Goal: Task Accomplishment & Management: Complete application form

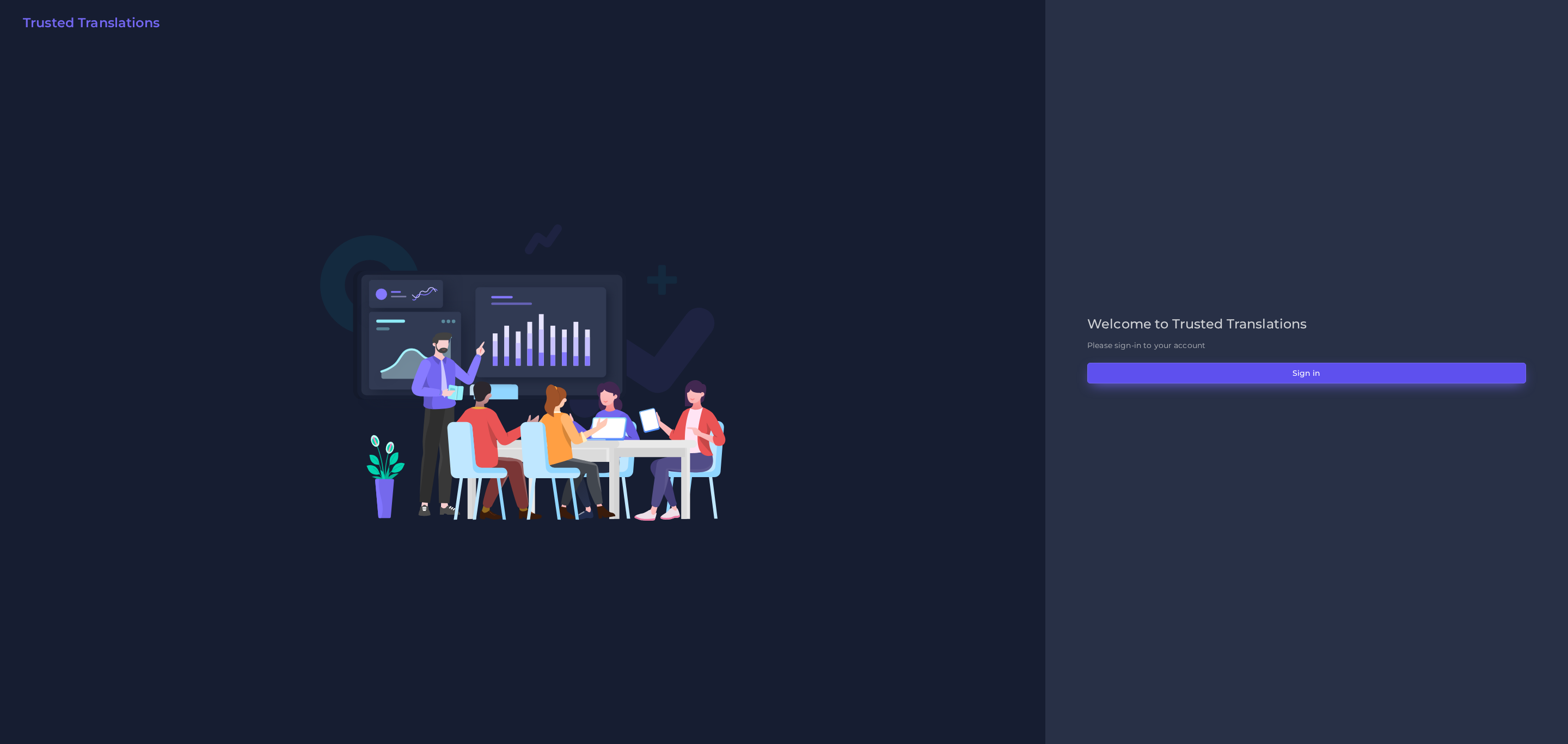
click at [1258, 366] on button "Sign in" at bounding box center [1306, 373] width 439 height 21
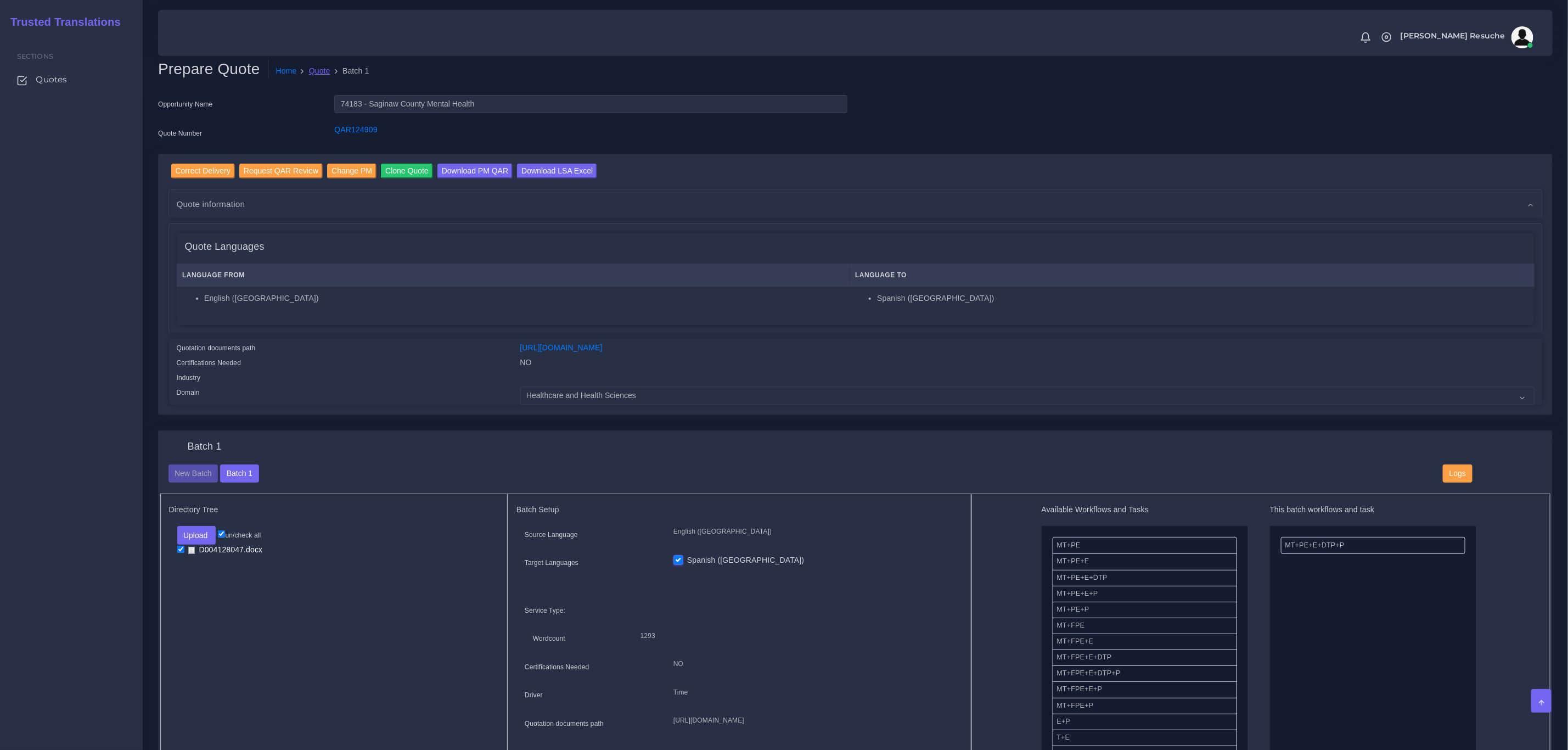
click at [314, 71] on link "Quote" at bounding box center [320, 71] width 21 height 11
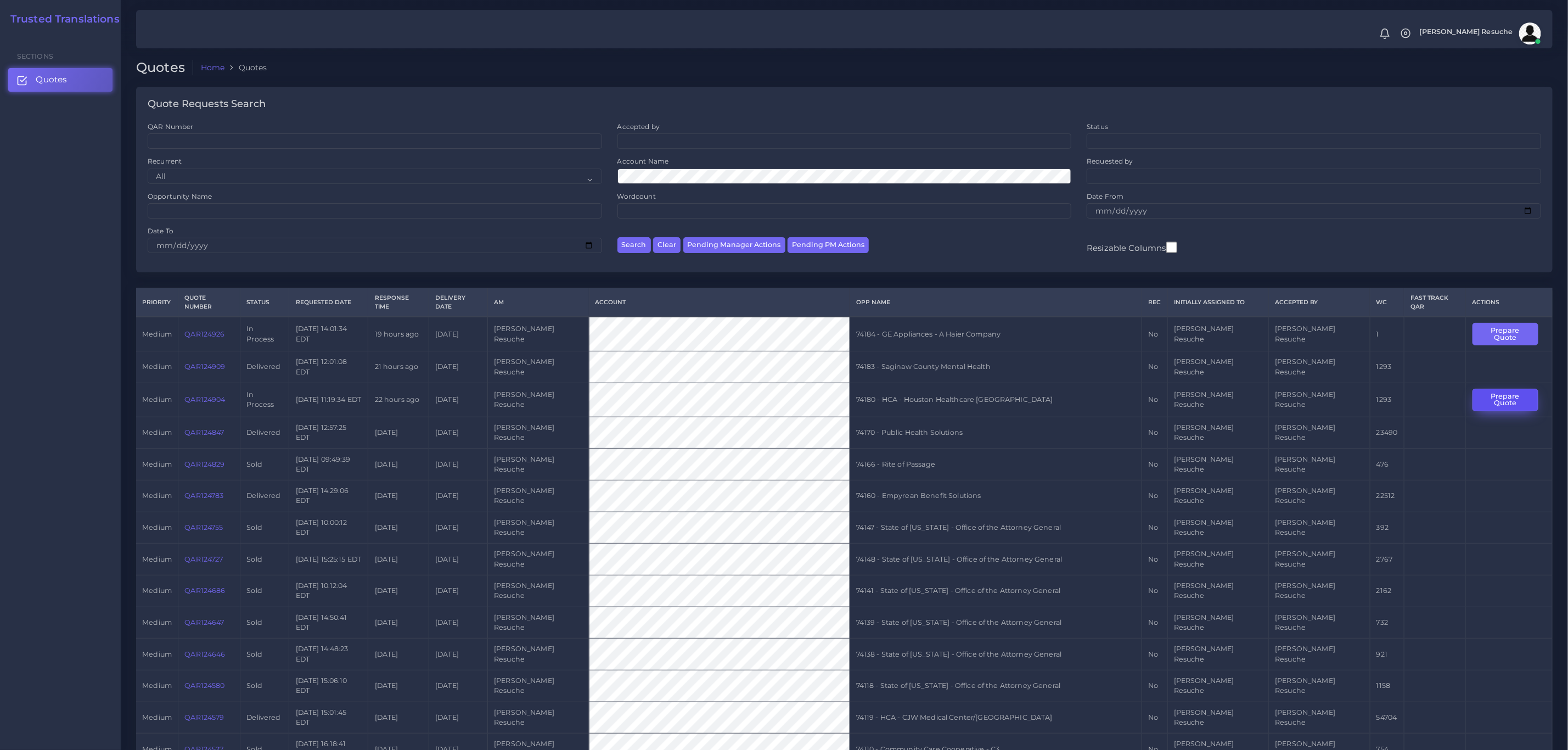
click at [1486, 389] on button "Prepare Quote" at bounding box center [1506, 400] width 66 height 23
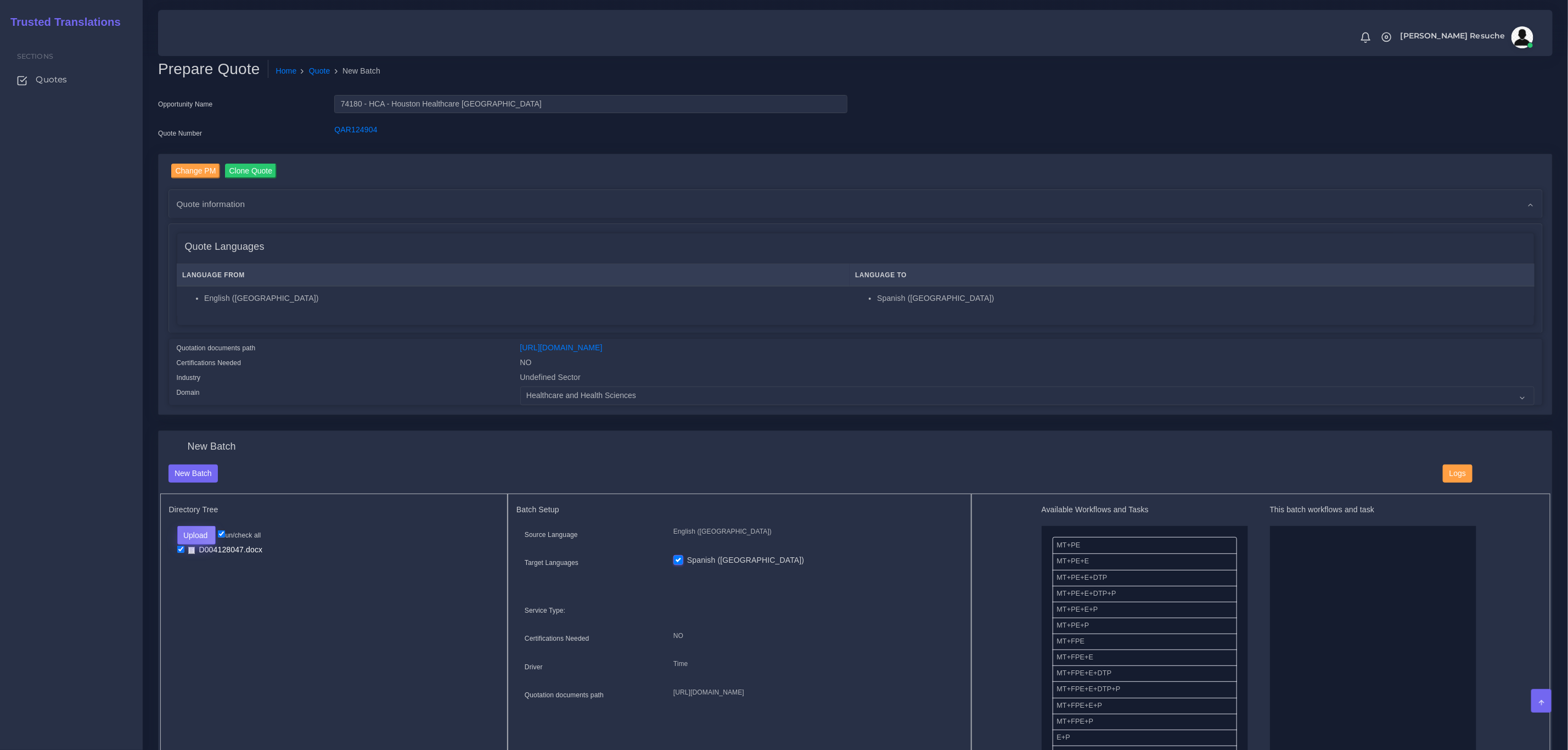
click at [186, 534] on button "Upload" at bounding box center [196, 535] width 39 height 19
click at [198, 579] on label "Files" at bounding box center [216, 576] width 76 height 14
click at [178, 552] on input "checkbox" at bounding box center [181, 549] width 7 height 7
checkbox input "false"
drag, startPoint x: 1115, startPoint y: 596, endPoint x: 1382, endPoint y: 565, distance: 268.8
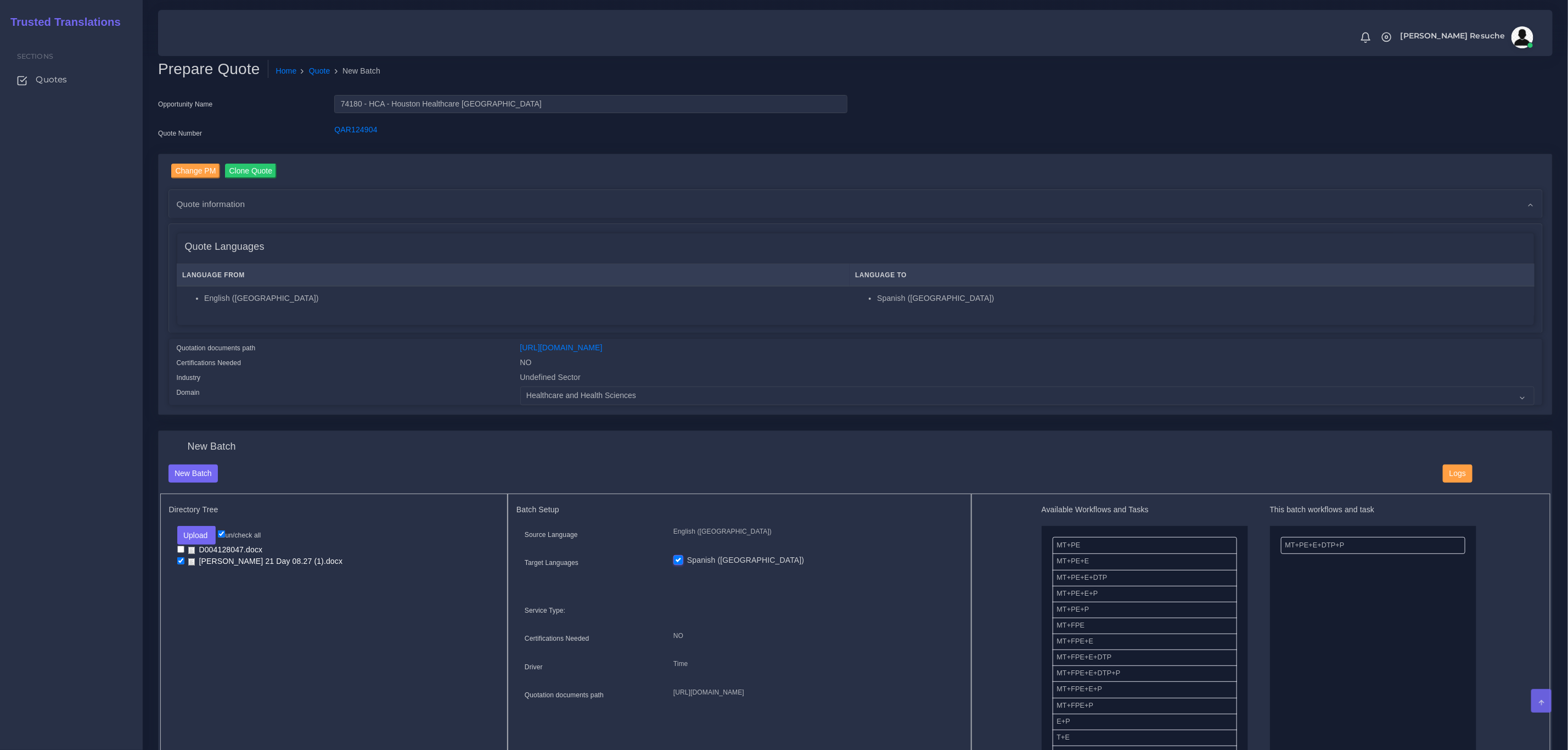
scroll to position [165, 0]
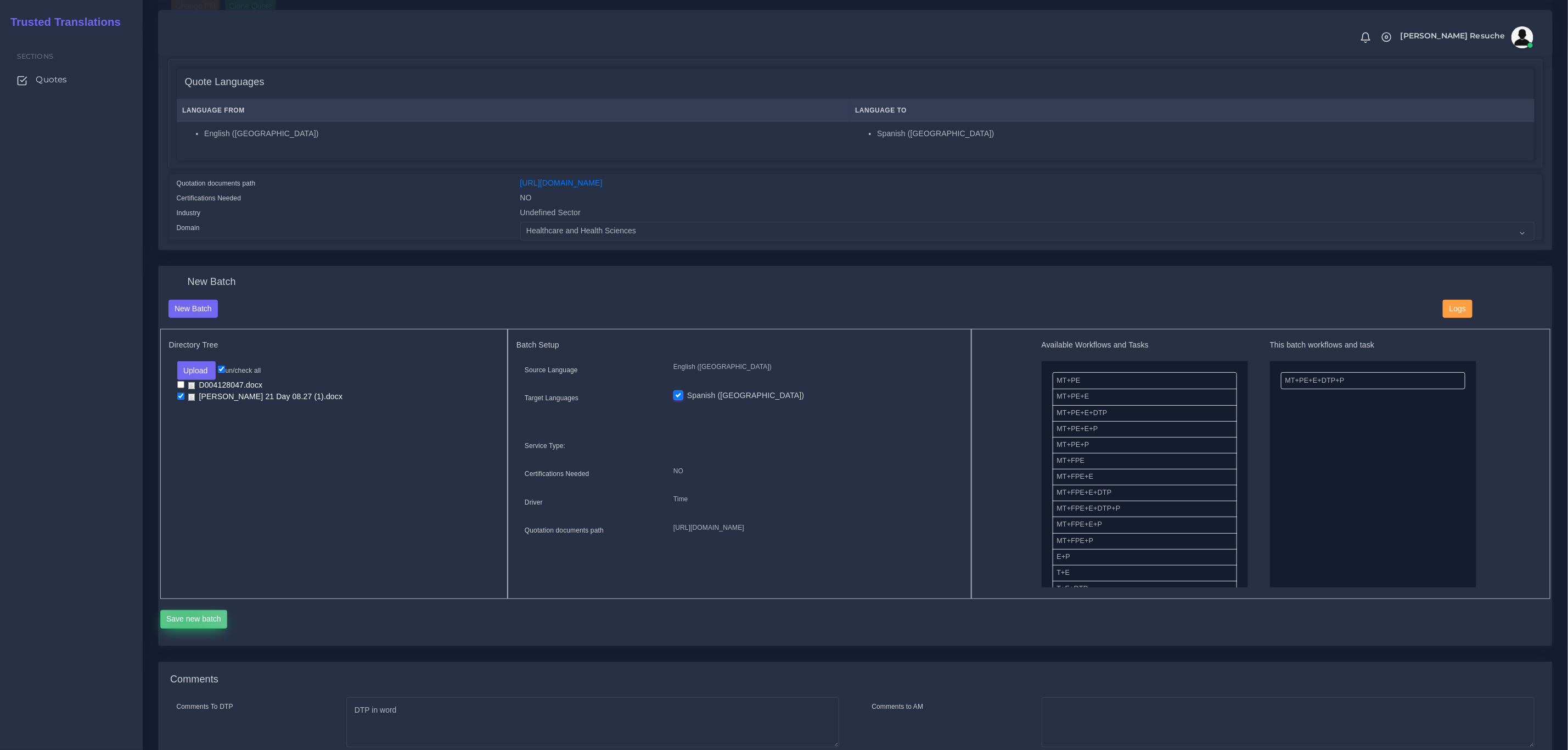
click at [185, 619] on button "Save new batch" at bounding box center [194, 619] width 68 height 19
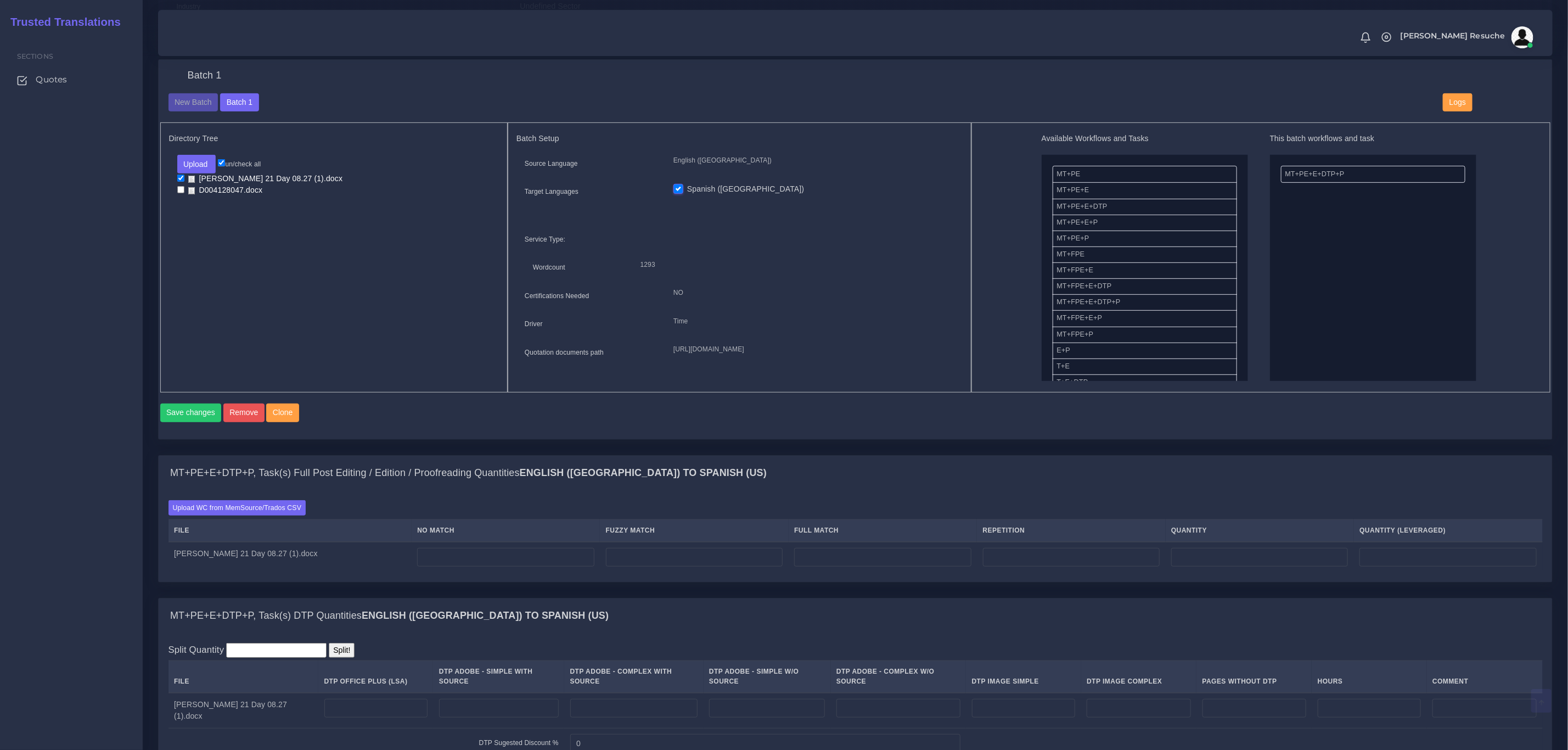
scroll to position [411, 0]
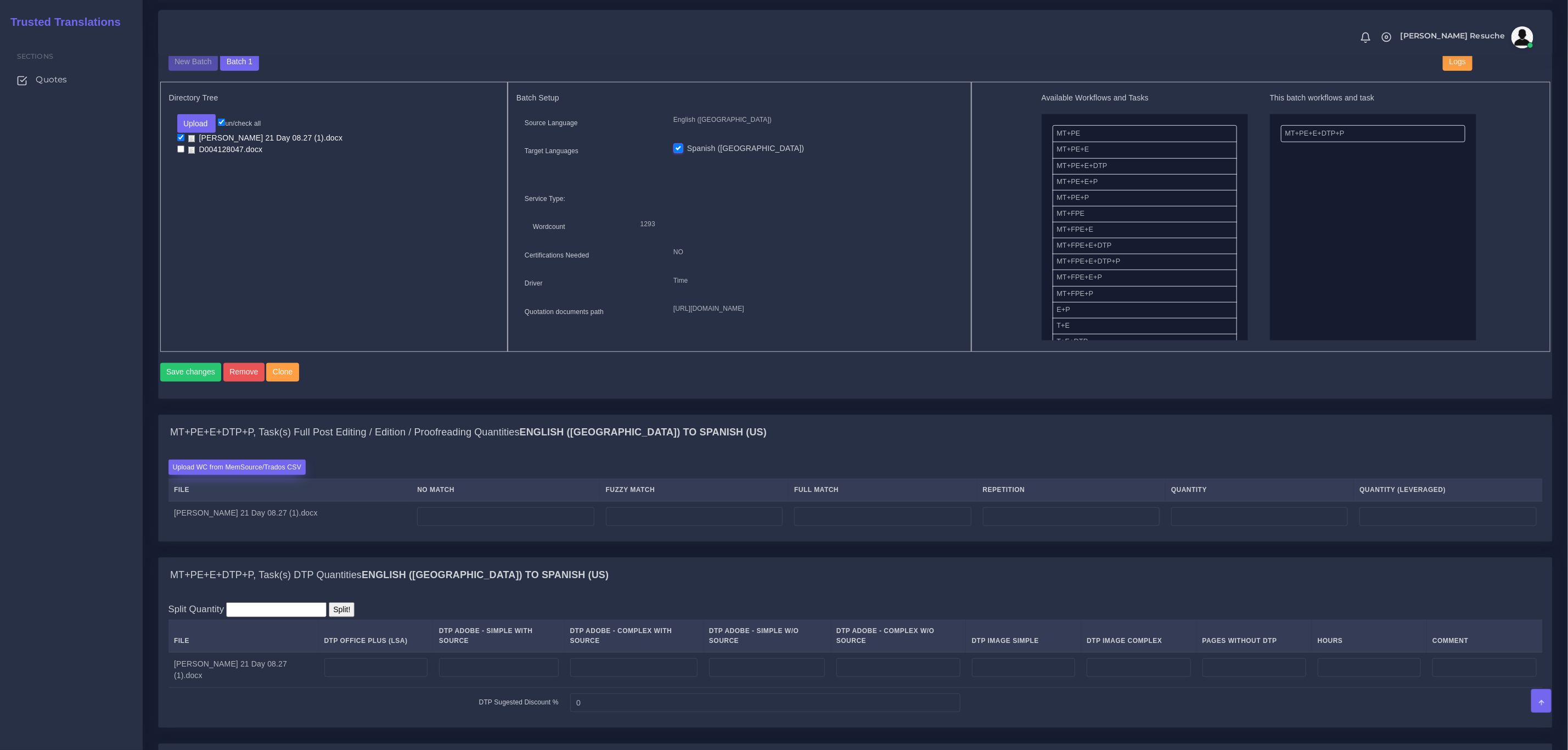
click at [227, 474] on label "Upload WC from MemSource/Trados CSV" at bounding box center [237, 466] width 138 height 15
click at [0, 0] on input "Upload WC from MemSource/Trados CSV" at bounding box center [0, 0] width 0 height 0
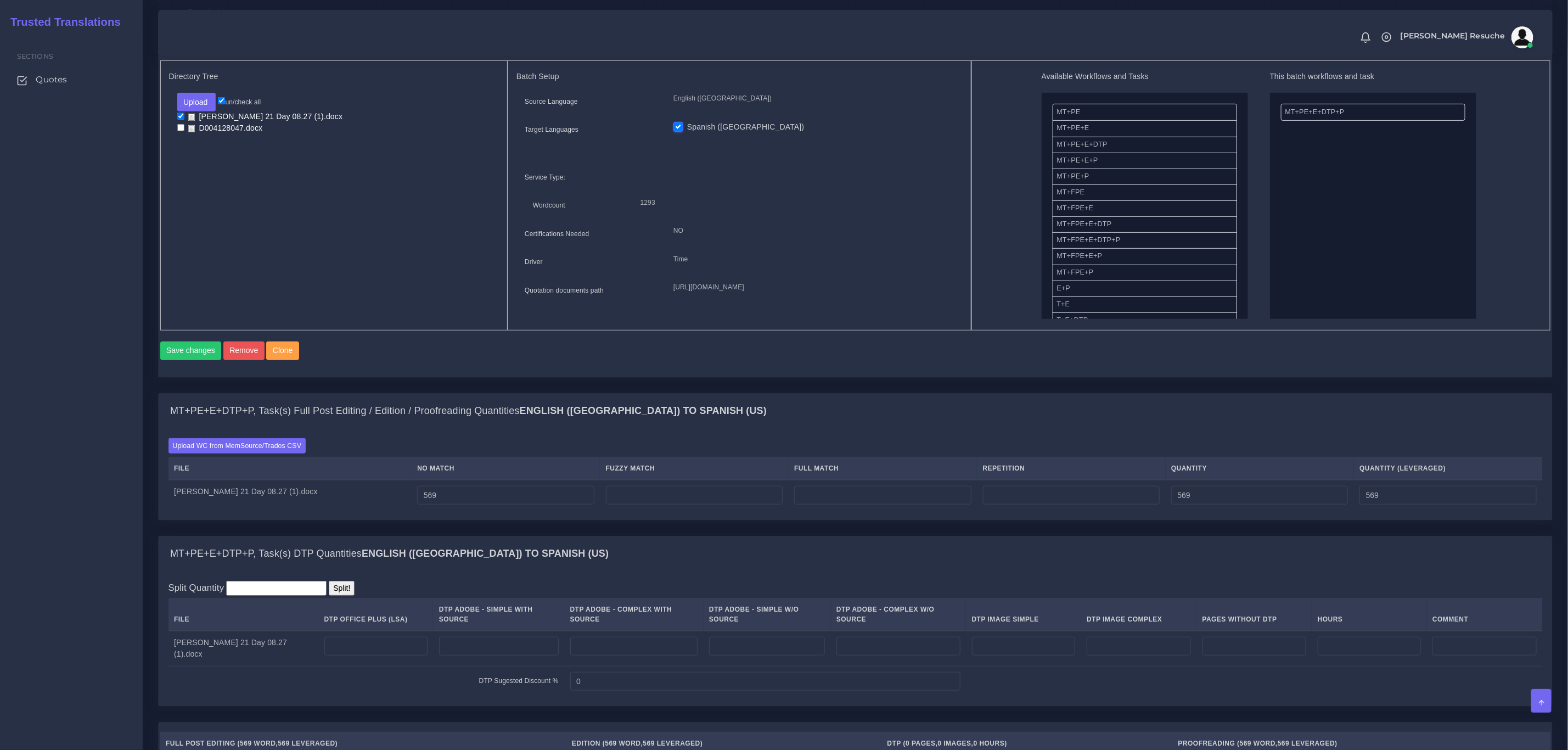
scroll to position [494, 0]
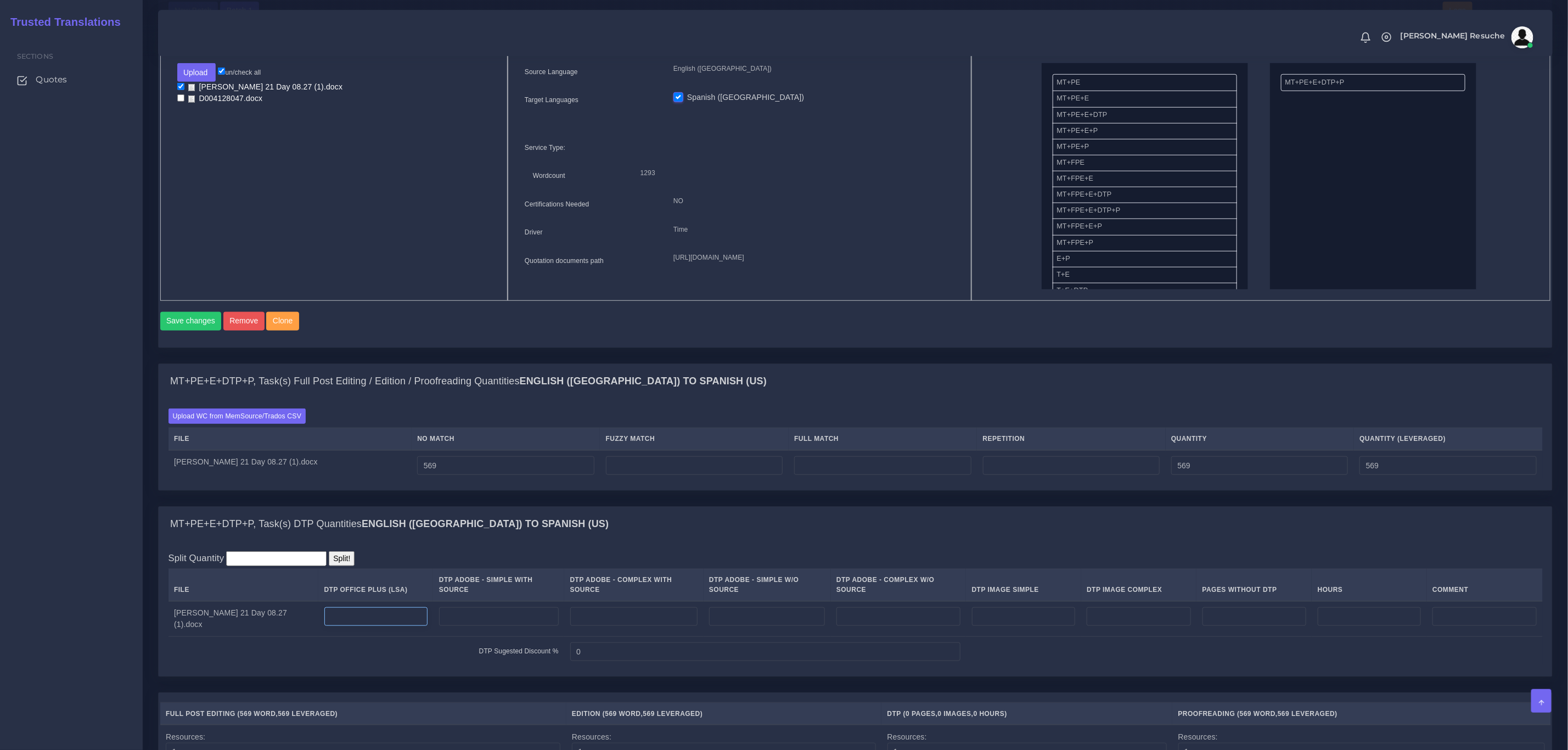
click at [390, 613] on input "number" at bounding box center [376, 616] width 103 height 19
type input "1"
click at [610, 534] on div "MT+PE+E+DTP+P, Task(s) DTP Quantities English (US) TO Spanish (US)" at bounding box center [855, 524] width 1394 height 35
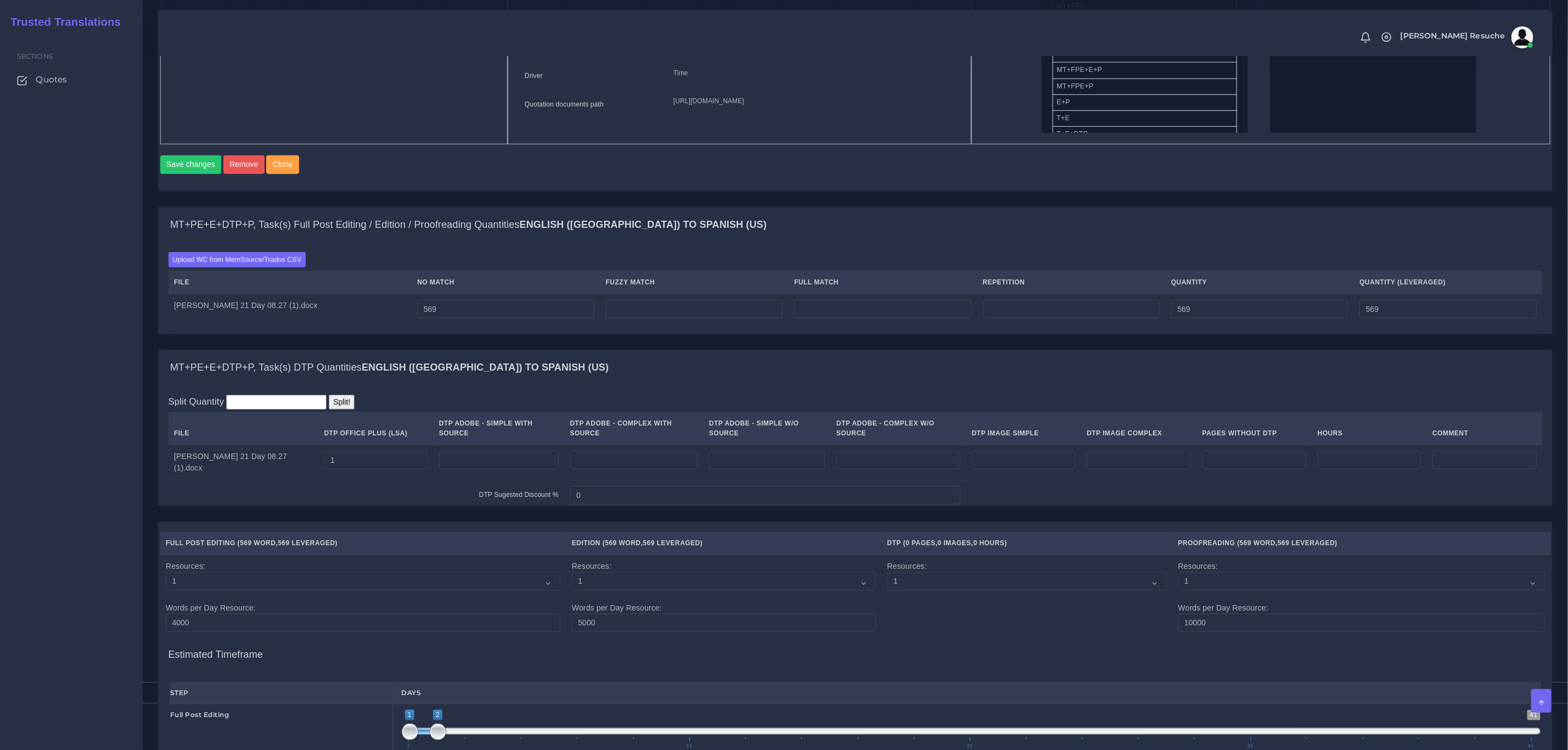
scroll to position [1106, 0]
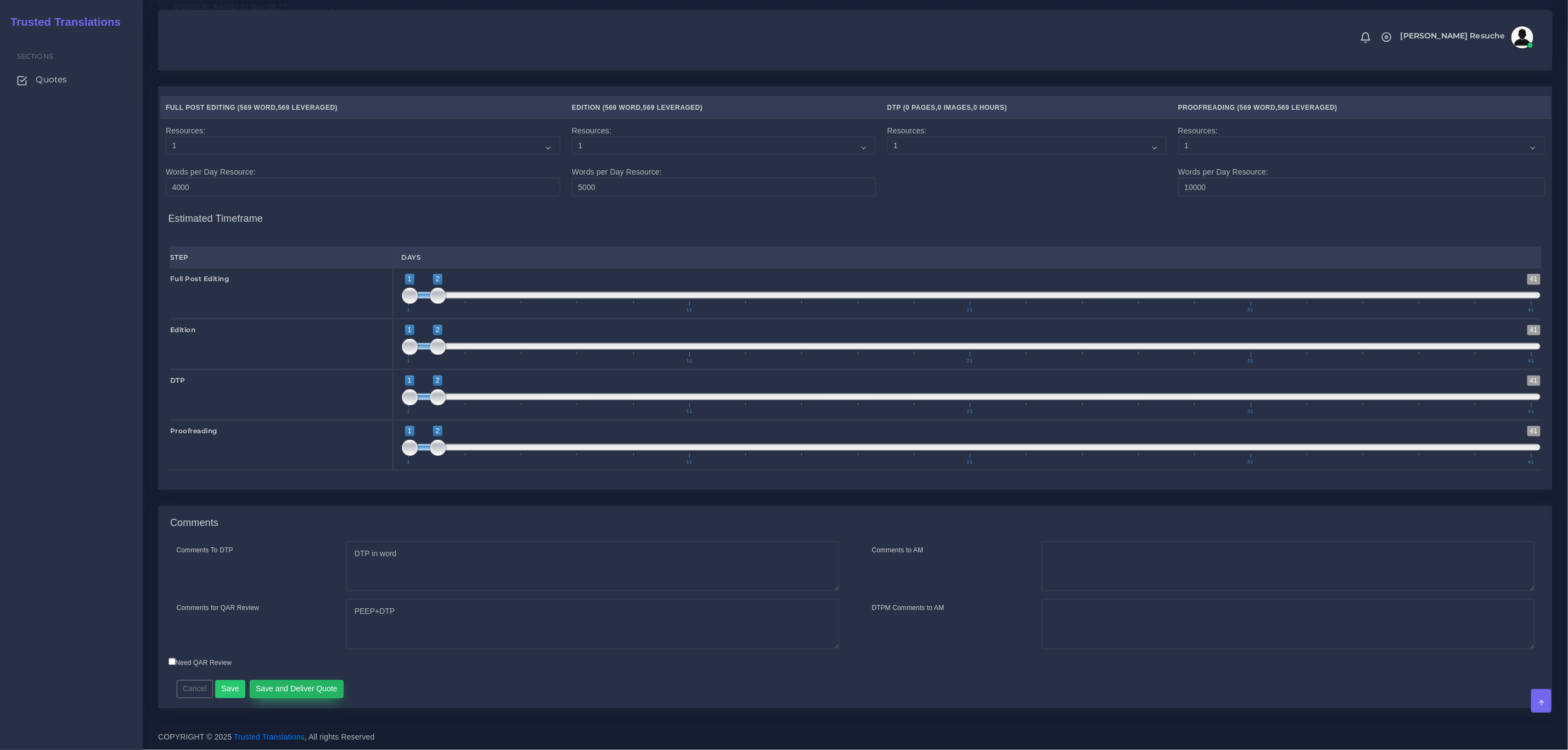
click at [316, 692] on button "Save and Deliver Quote" at bounding box center [297, 689] width 94 height 19
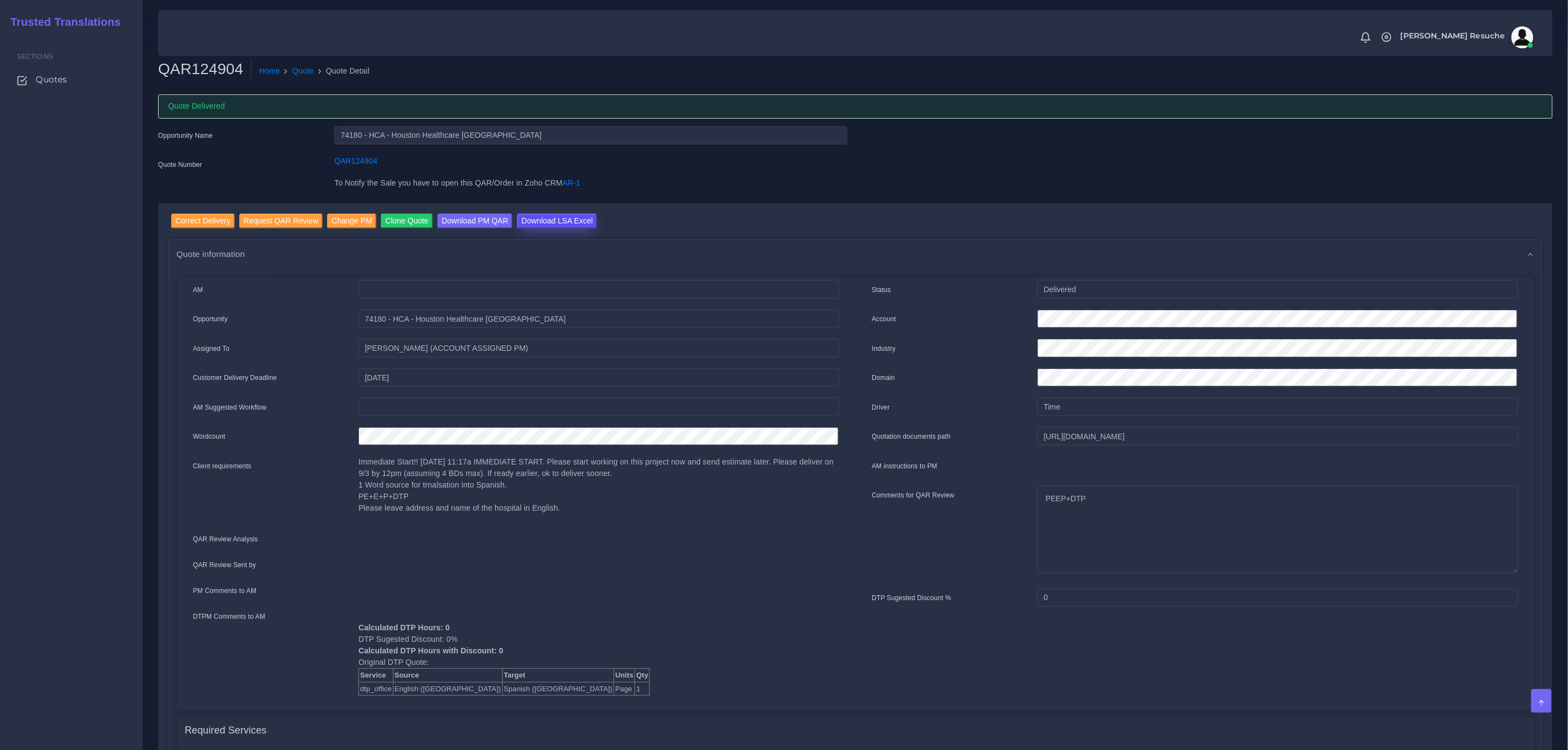
click at [547, 217] on input "Download LSA Excel" at bounding box center [557, 221] width 80 height 15
click at [298, 71] on link "Quote" at bounding box center [304, 71] width 21 height 11
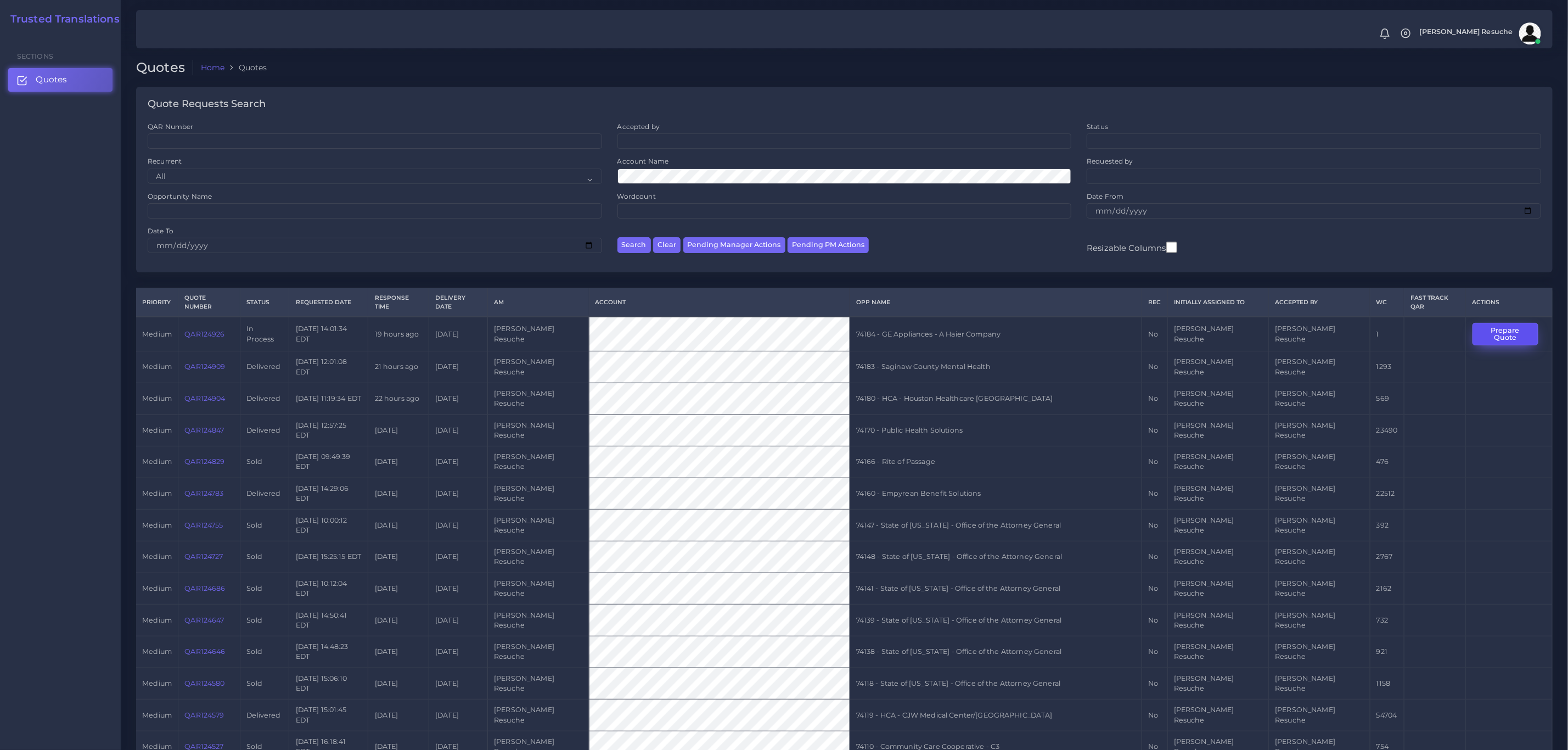
click at [1486, 323] on button "Prepare Quote" at bounding box center [1506, 334] width 66 height 23
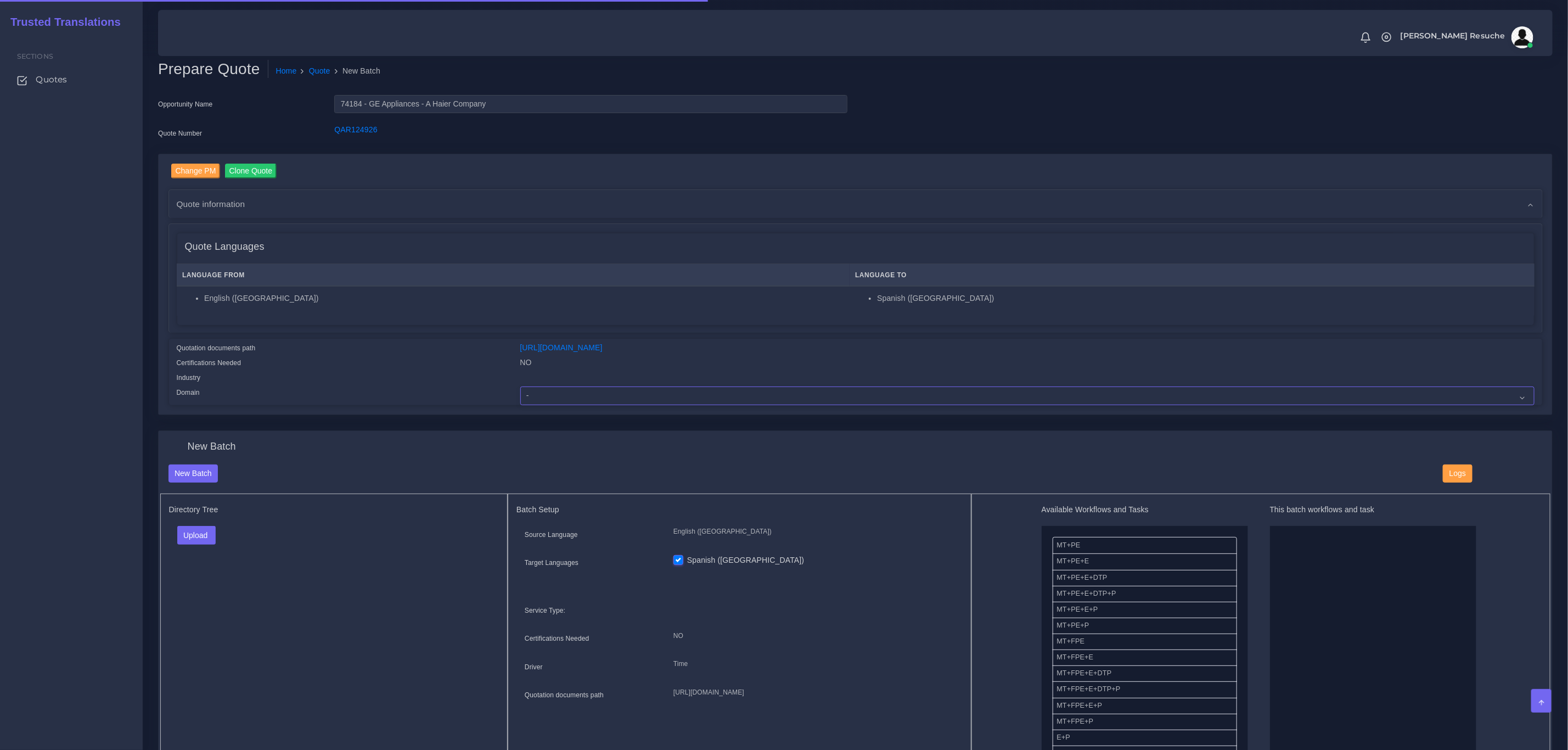
click at [609, 392] on select "- Advertising and Media Agriculture, Forestry and Fishing Architecture, Buildin…" at bounding box center [1027, 396] width 1014 height 19
select select "Healthcare and Health Sciences"
click at [520, 386] on select "- Advertising and Media Agriculture, Forestry and Fishing Architecture, Buildin…" at bounding box center [1027, 396] width 1014 height 19
click at [191, 534] on button "Upload" at bounding box center [196, 535] width 39 height 19
click at [206, 580] on label "Files" at bounding box center [216, 576] width 76 height 14
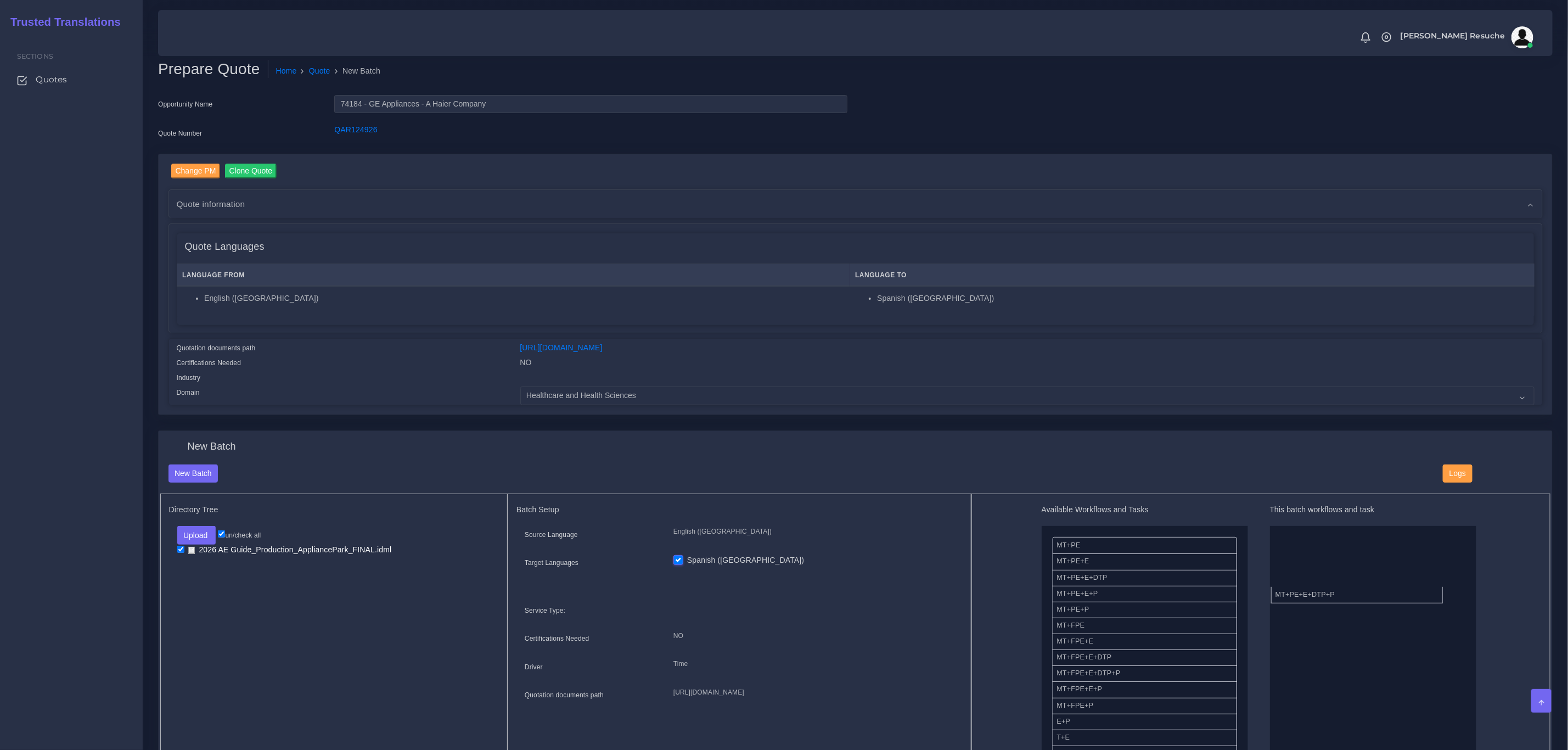
drag, startPoint x: 1127, startPoint y: 591, endPoint x: 1350, endPoint y: 586, distance: 223.1
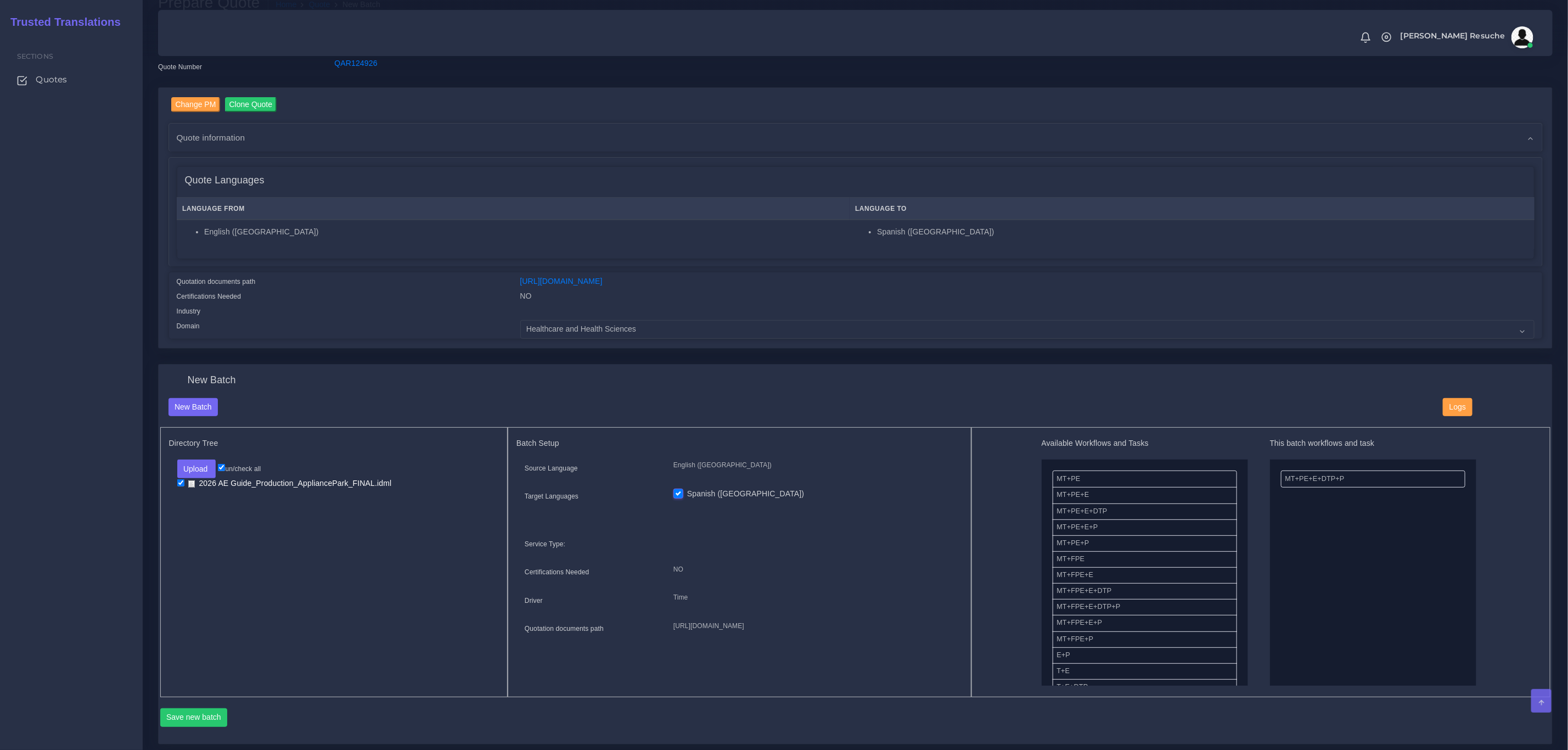
scroll to position [165, 0]
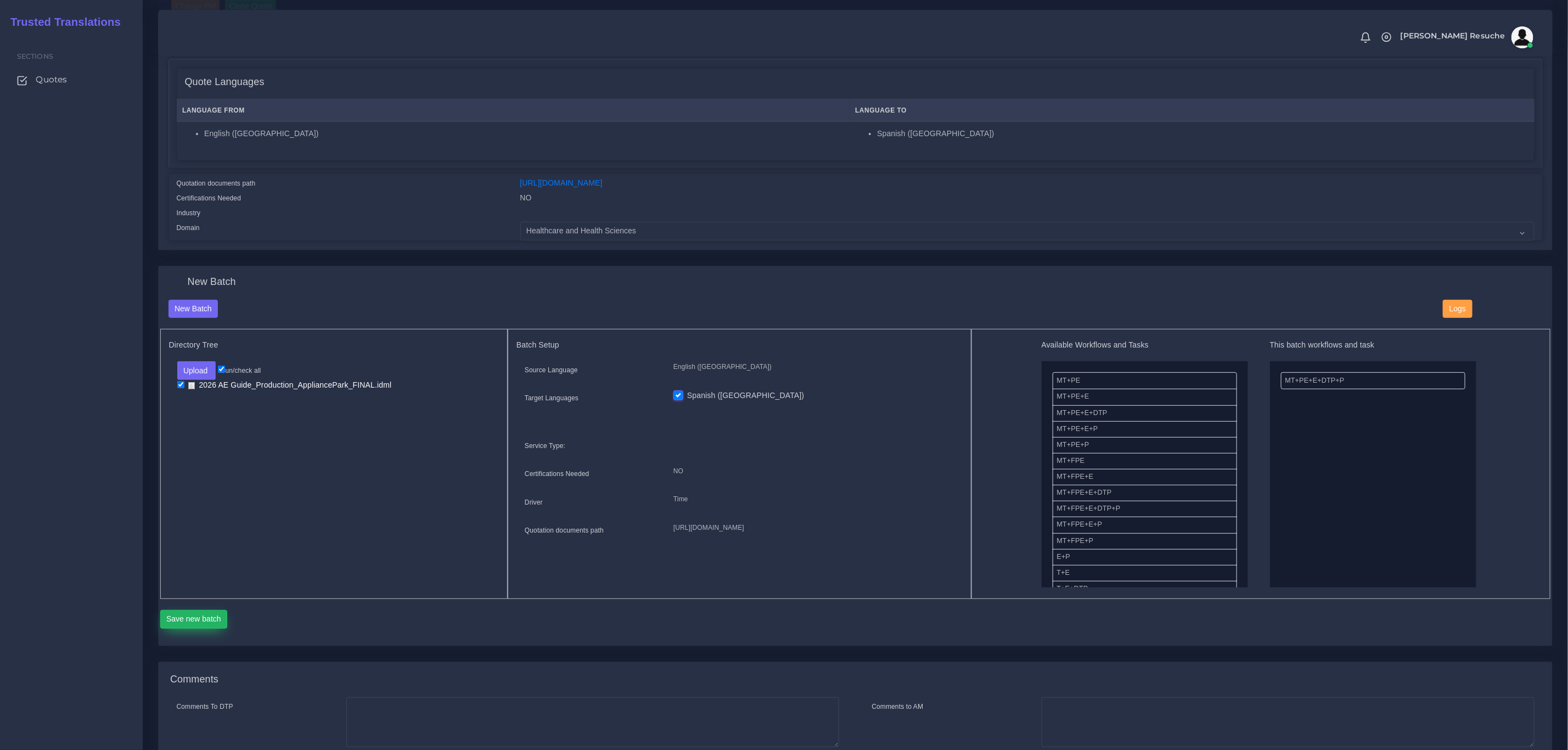
click at [196, 617] on button "Save new batch" at bounding box center [194, 619] width 68 height 19
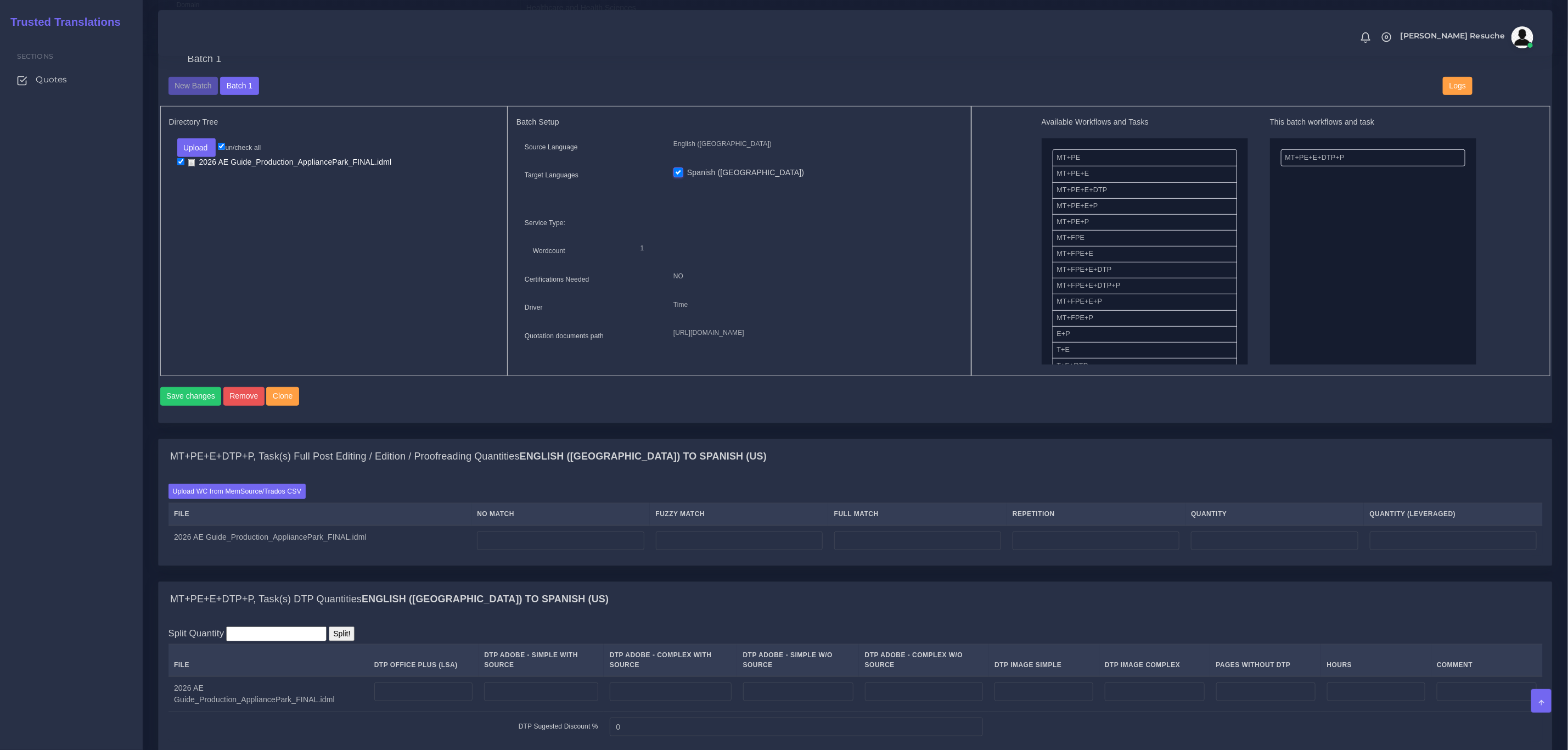
scroll to position [411, 0]
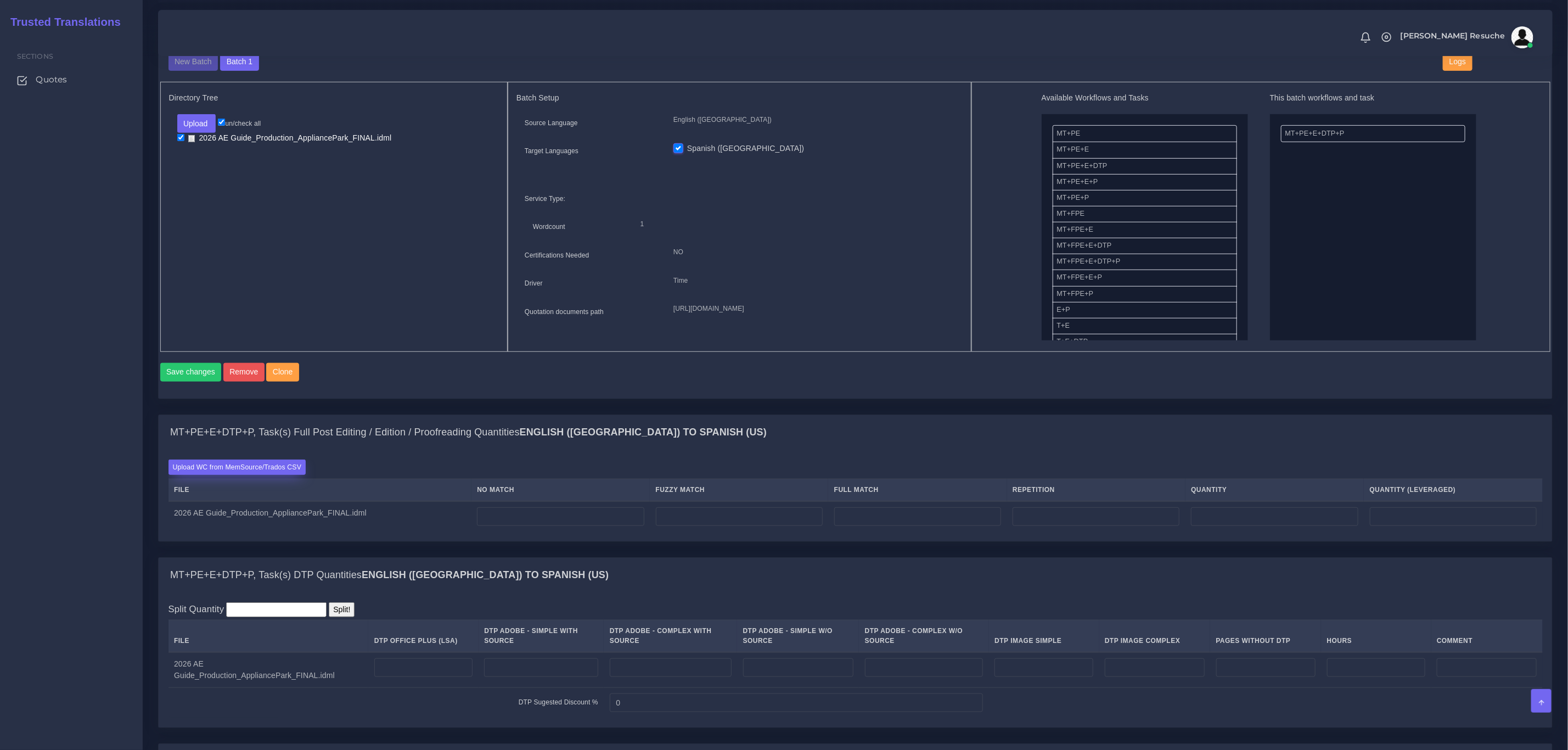
click at [260, 474] on label "Upload WC from MemSource/Trados CSV" at bounding box center [237, 466] width 138 height 15
click at [0, 0] on input "Upload WC from MemSource/Trados CSV" at bounding box center [0, 0] width 0 height 0
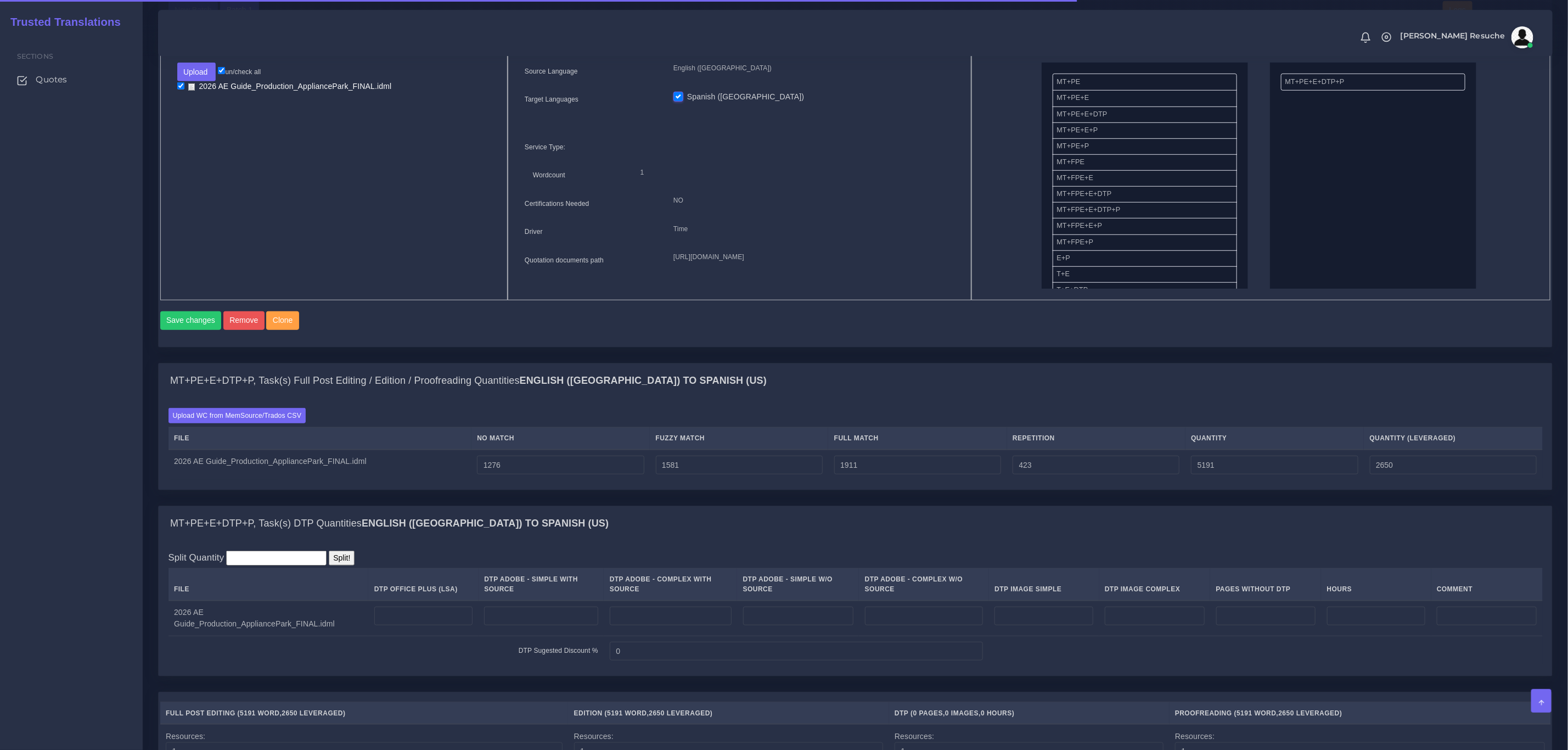
scroll to position [576, 0]
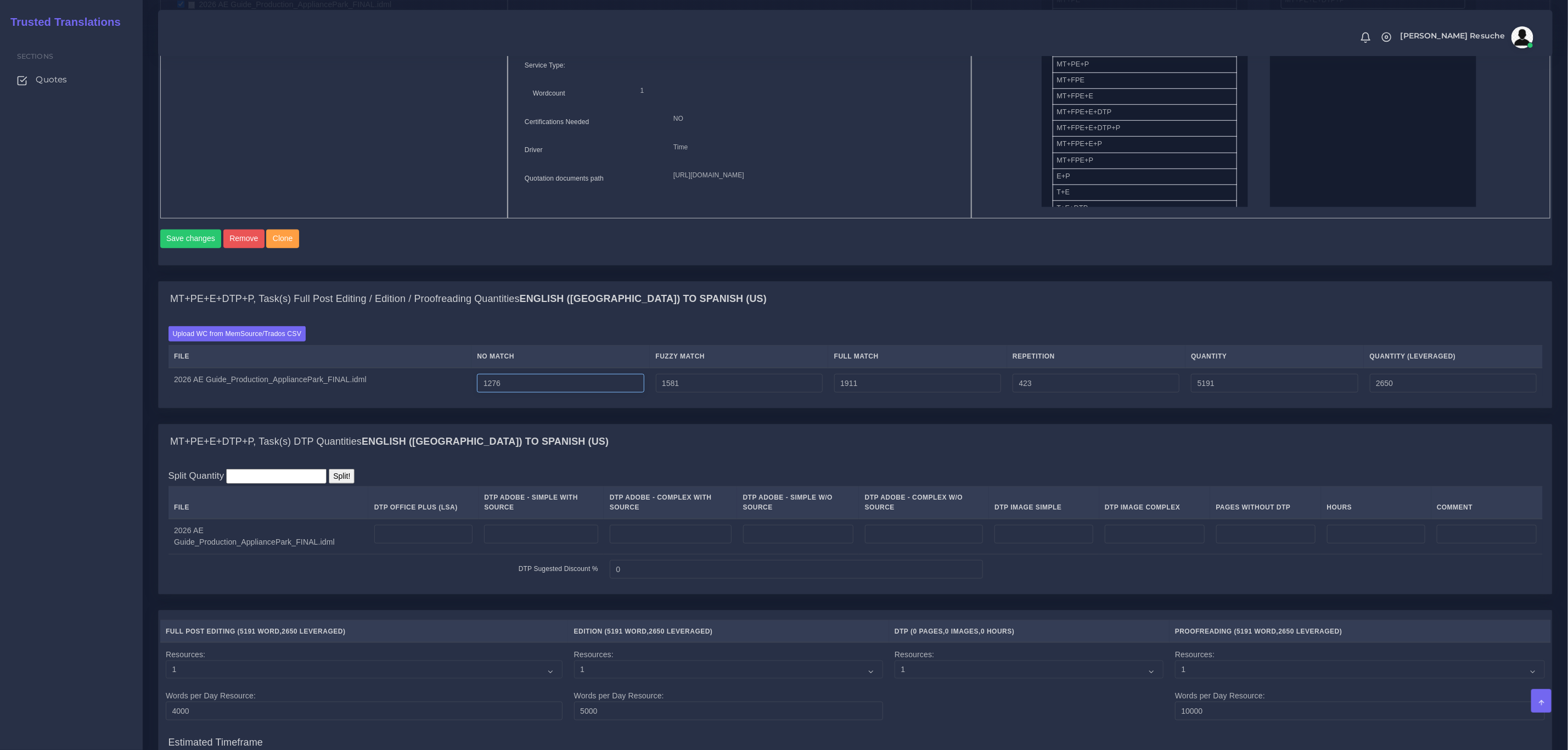
click at [496, 392] on input "1276" at bounding box center [561, 383] width 167 height 19
click at [494, 392] on input "1276" at bounding box center [561, 383] width 167 height 19
type input "1376"
type input "5291"
type input "2750"
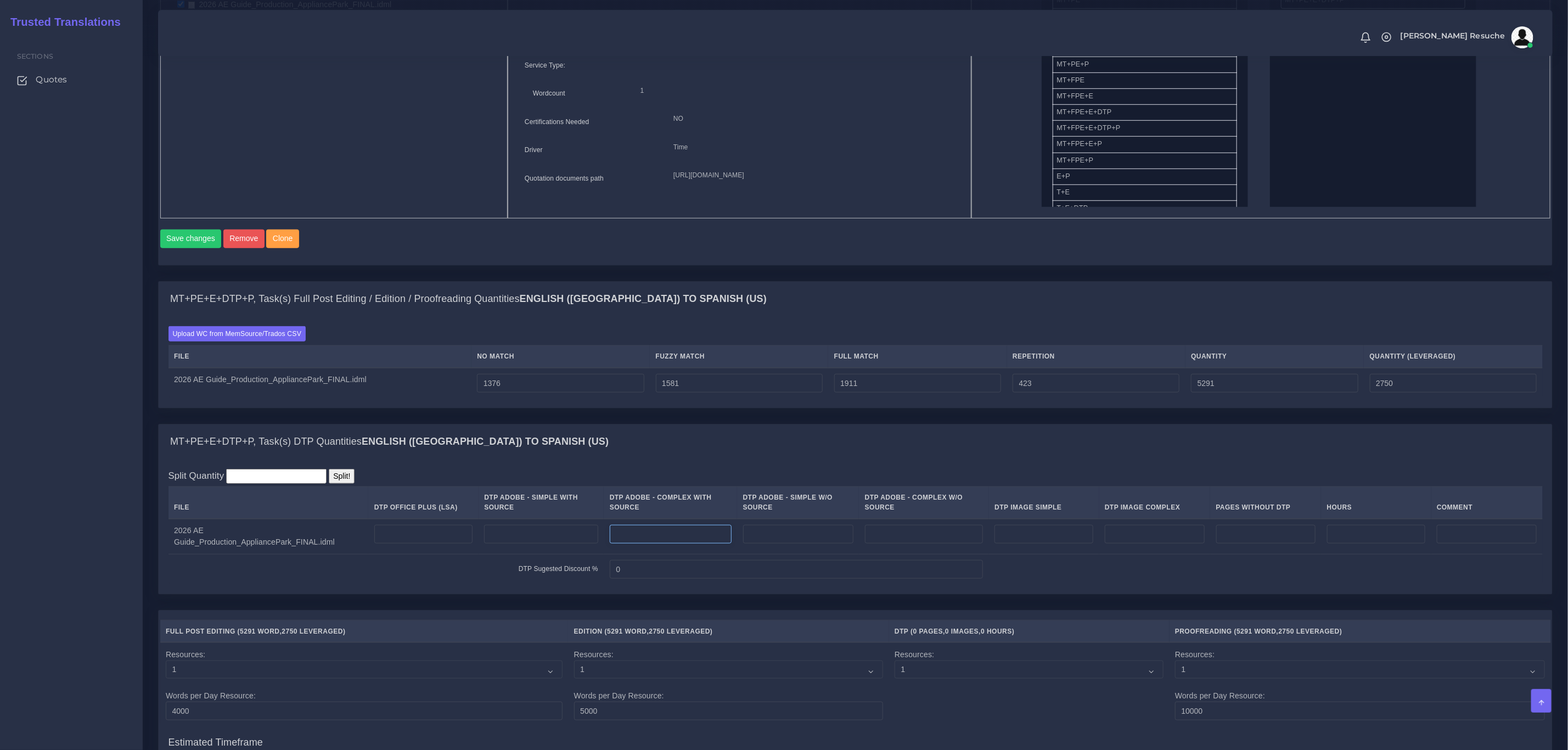
click at [636, 544] on input "number" at bounding box center [671, 534] width 122 height 19
type input "23"
click at [928, 544] on input "number" at bounding box center [924, 534] width 119 height 19
type input "1"
drag, startPoint x: 924, startPoint y: 556, endPoint x: 789, endPoint y: 575, distance: 136.3
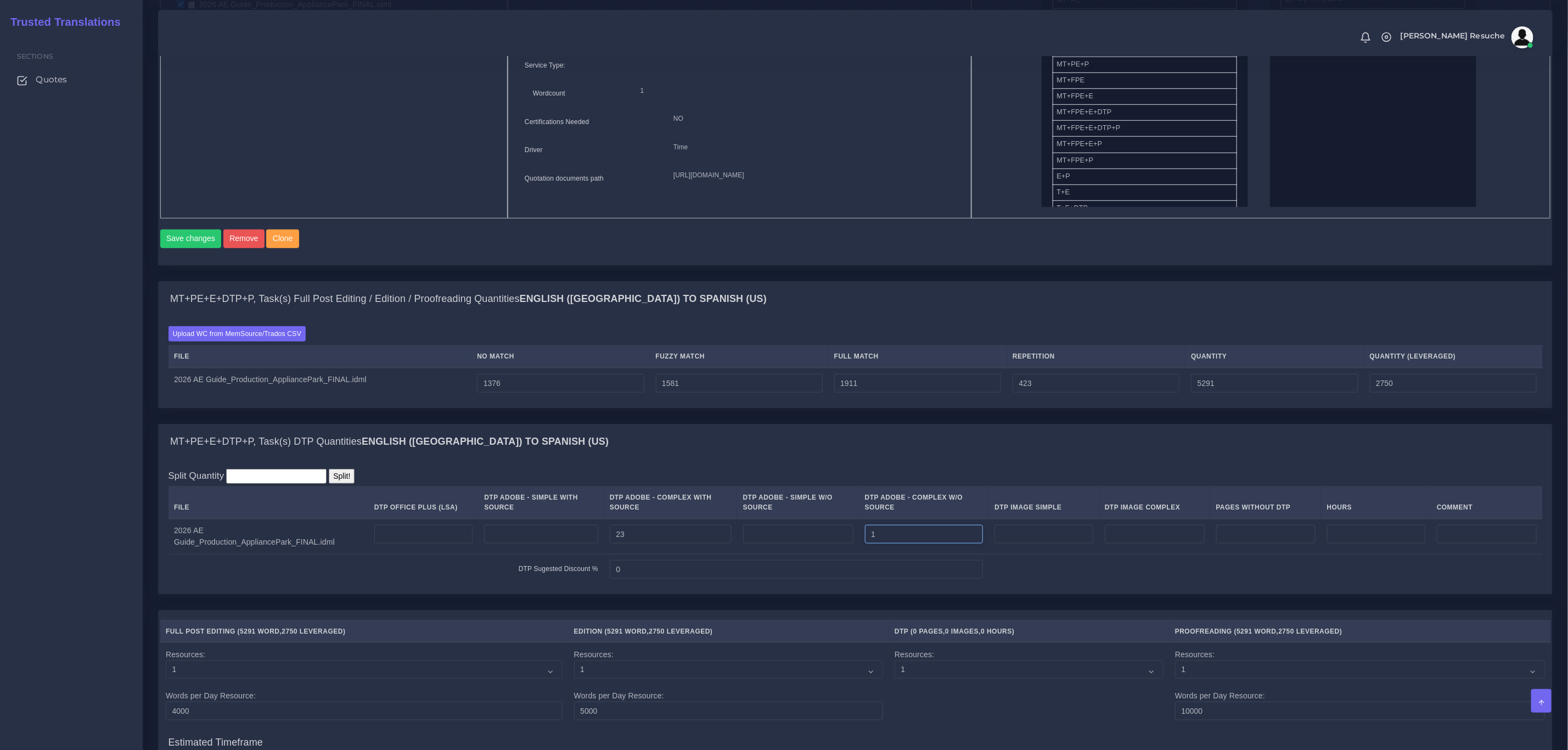
click at [789, 575] on tbody "2026 AE Guide_Production_AppliancePark_FINAL.idml 23 1 DTP Sugested Discount % 0" at bounding box center [856, 551] width 1374 height 66
click at [793, 544] on input "number" at bounding box center [798, 534] width 110 height 19
click at [1089, 544] on input "number" at bounding box center [1044, 534] width 99 height 19
type input "2"
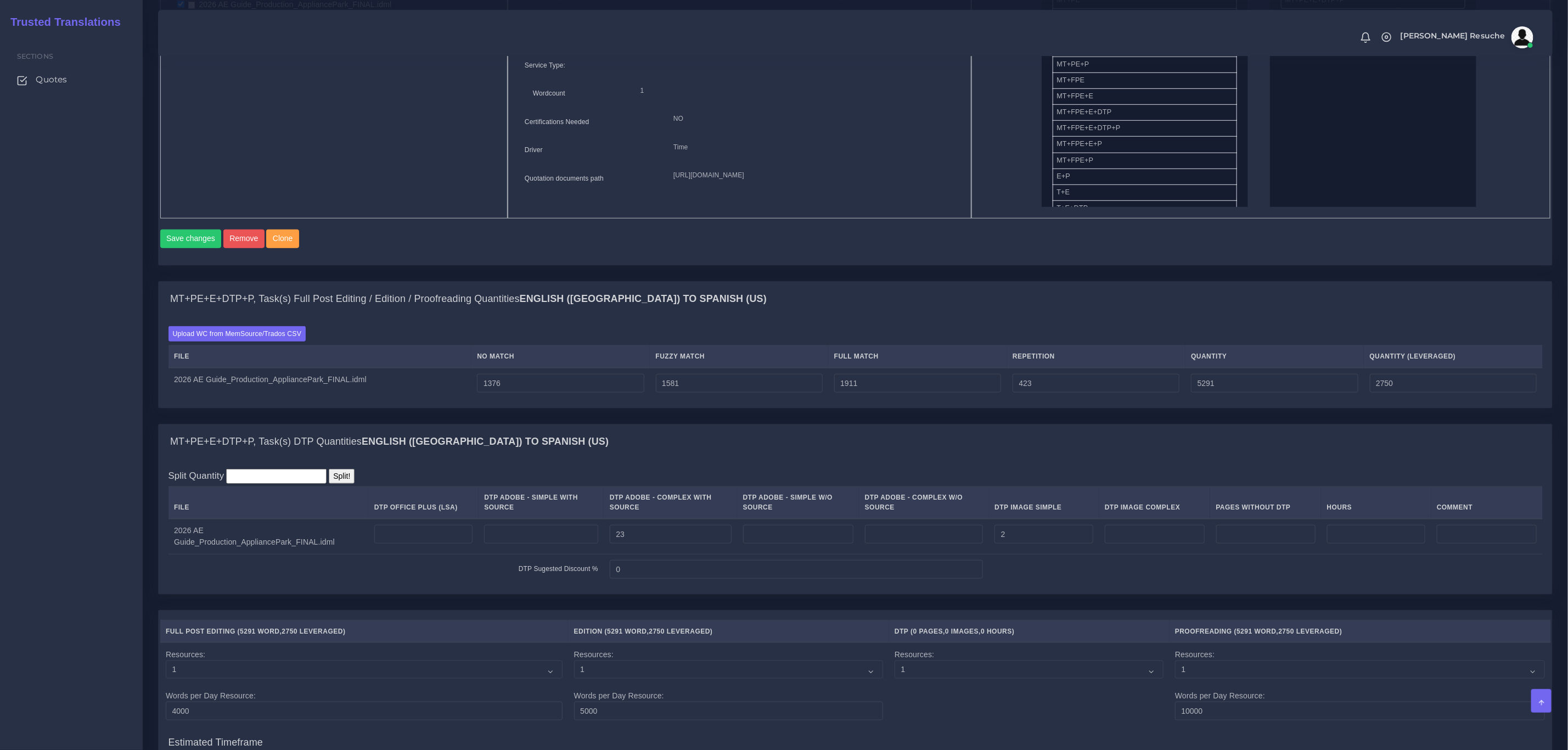
click at [800, 537] on td at bounding box center [798, 536] width 122 height 36
click at [898, 544] on input "number" at bounding box center [924, 534] width 119 height 19
type input "1"
drag, startPoint x: 901, startPoint y: 551, endPoint x: 752, endPoint y: 556, distance: 149.1
click at [752, 554] on tr "2026 AE Guide_Production_AppliancePark_FINAL.idml 23 1 2" at bounding box center [856, 536] width 1374 height 36
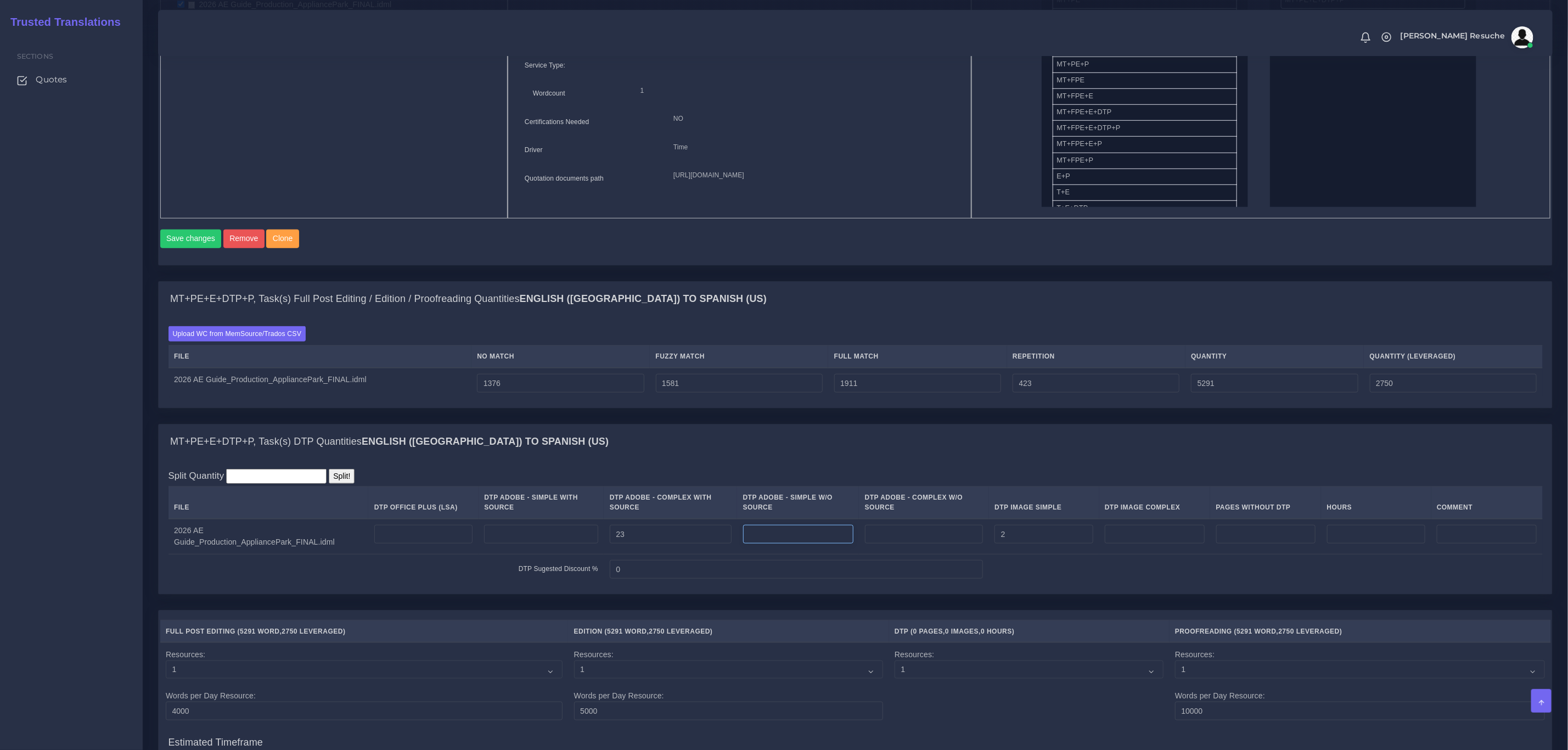
click at [752, 544] on input "number" at bounding box center [798, 534] width 110 height 19
type input "1"
click at [913, 439] on div "MT+PE+E+DTP+P, Task(s) DTP Quantities English (US) TO Spanish (US)" at bounding box center [855, 441] width 1394 height 35
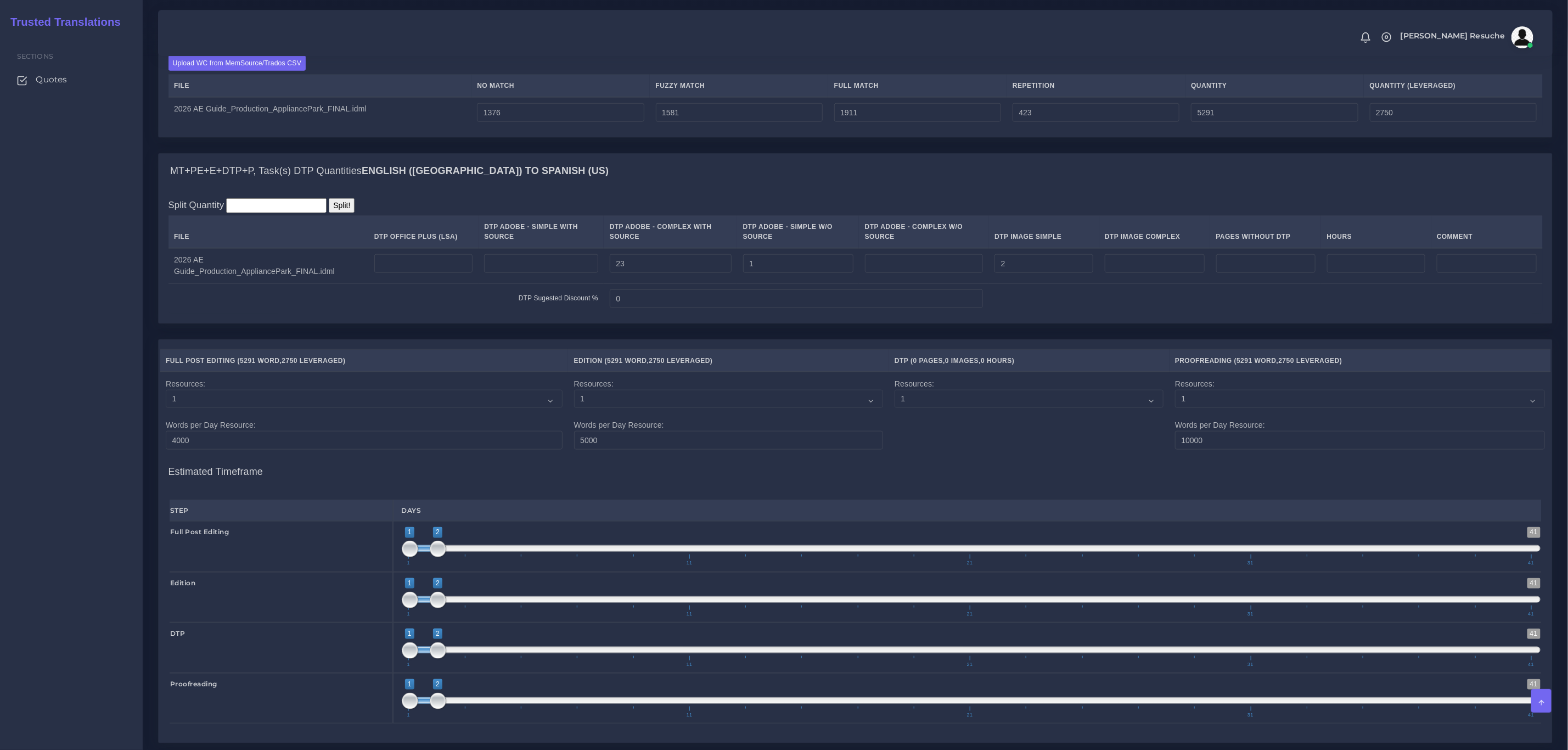
scroll to position [1120, 0]
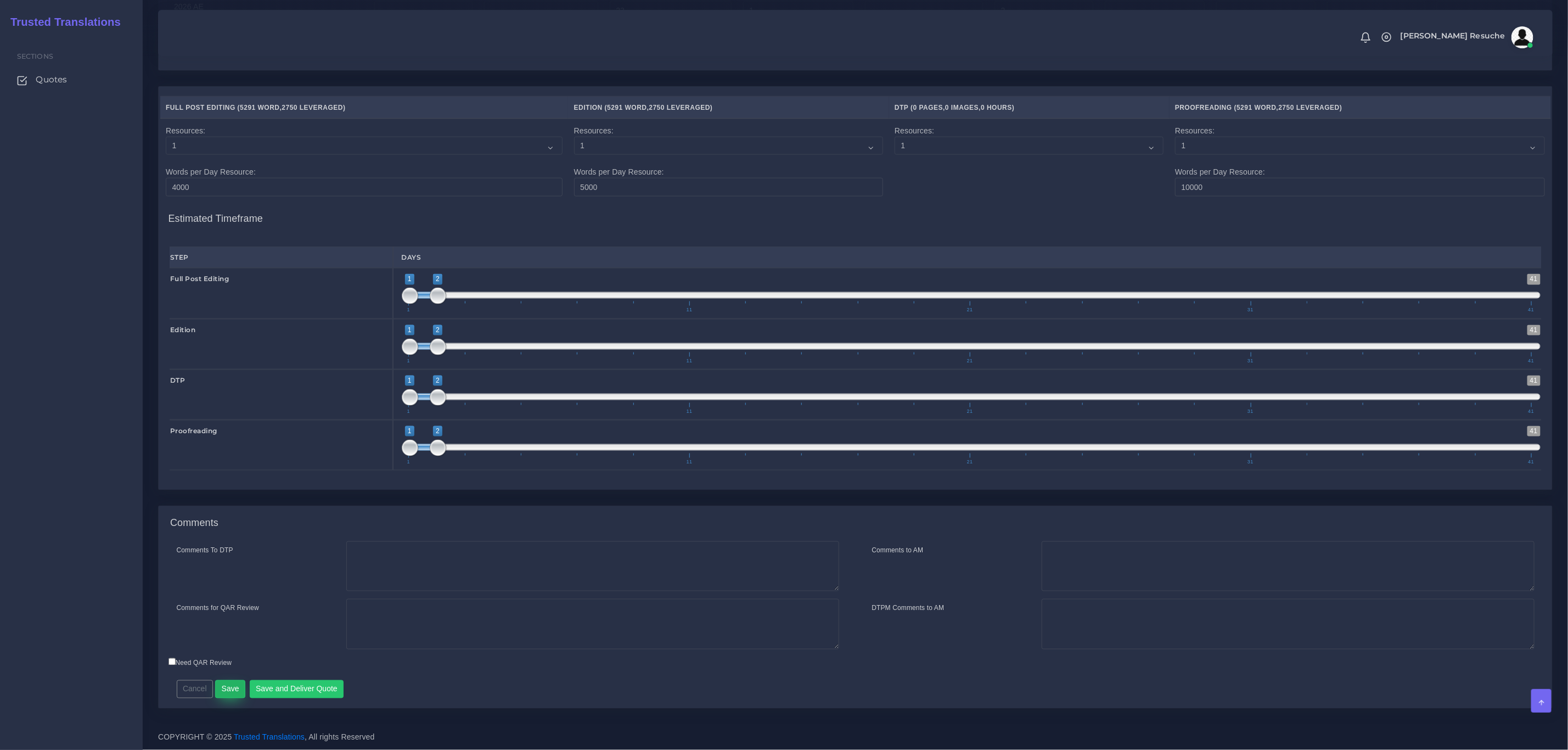
click at [231, 691] on button "Save" at bounding box center [230, 689] width 30 height 19
